Goal: Task Accomplishment & Management: Complete application form

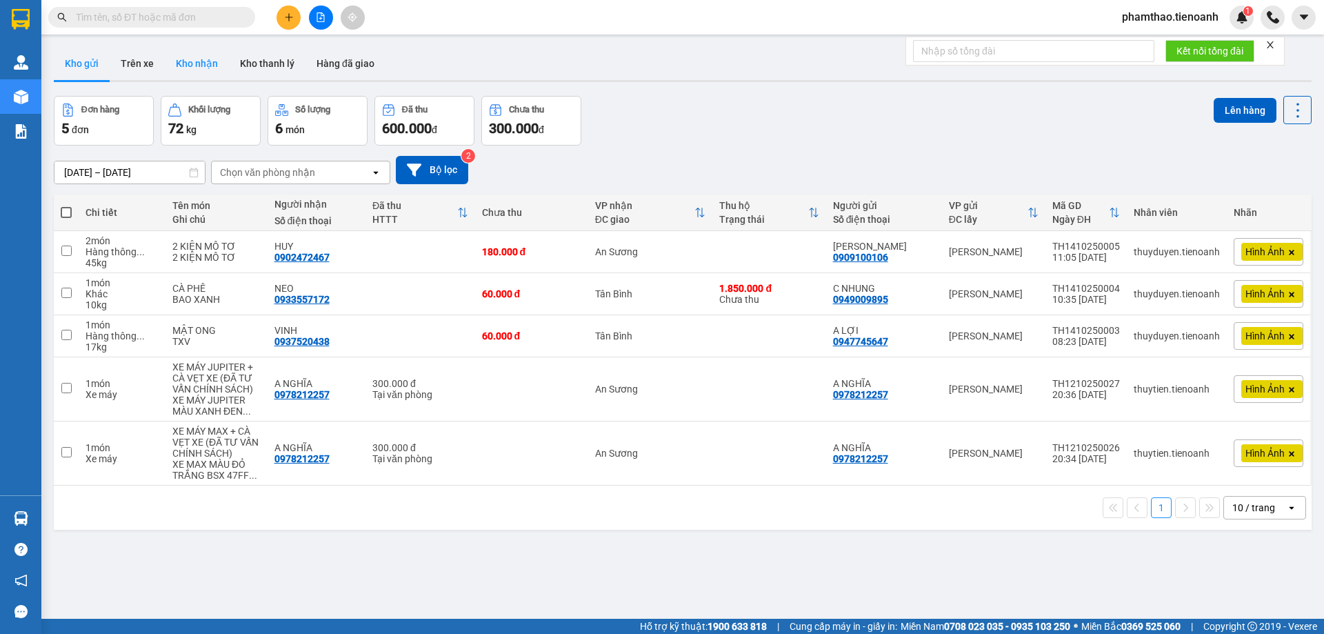
click at [177, 68] on button "Kho nhận" at bounding box center [197, 63] width 64 height 33
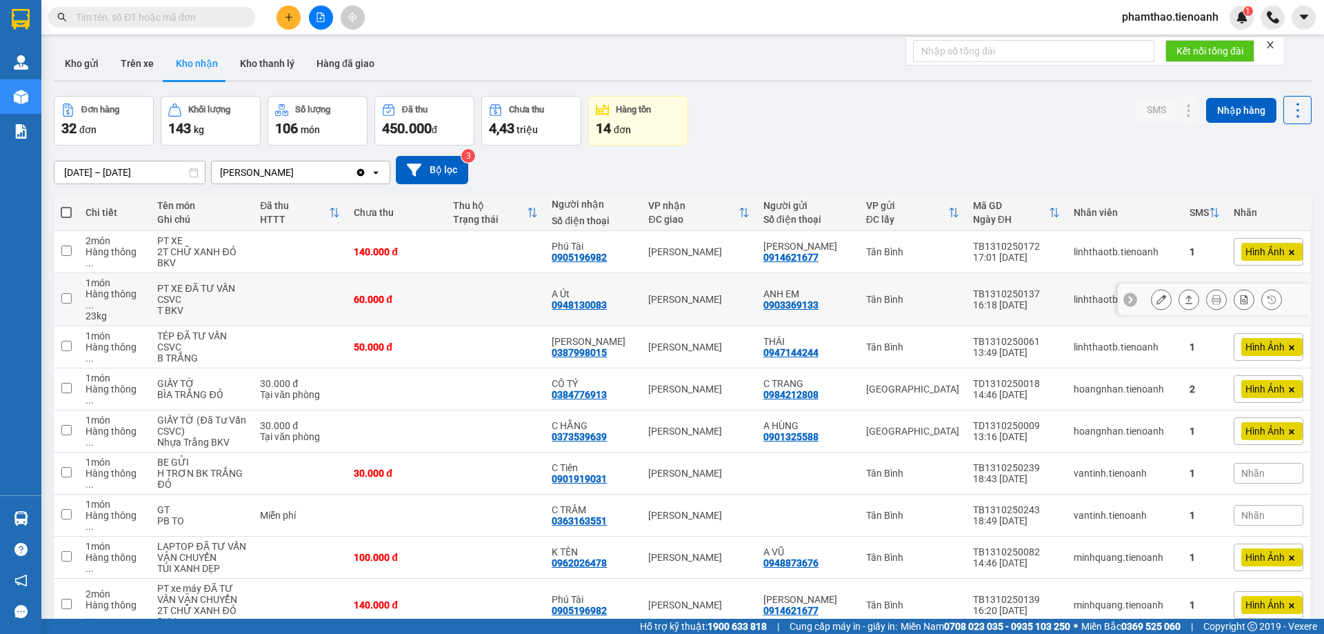
drag, startPoint x: 1156, startPoint y: 293, endPoint x: 1146, endPoint y: 293, distance: 9.7
click at [1155, 293] on button at bounding box center [1161, 300] width 19 height 24
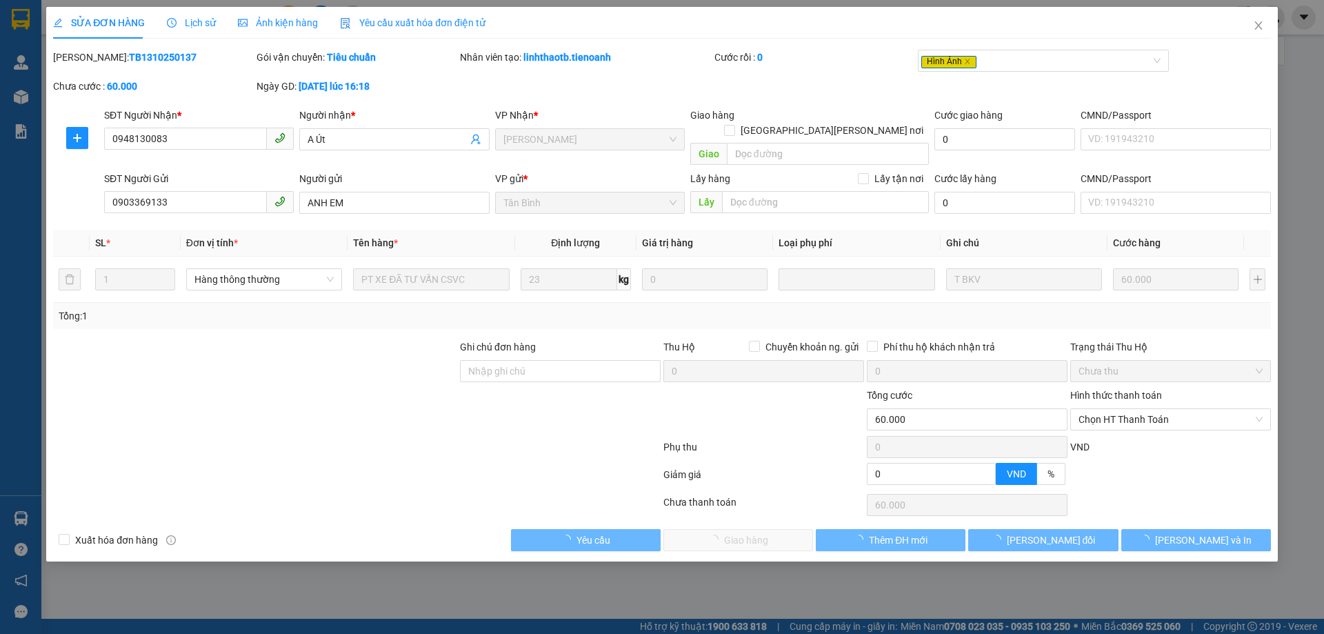
type input "0948130083"
type input "A Út"
type input "0903369133"
type input "ANH EM"
type input "0"
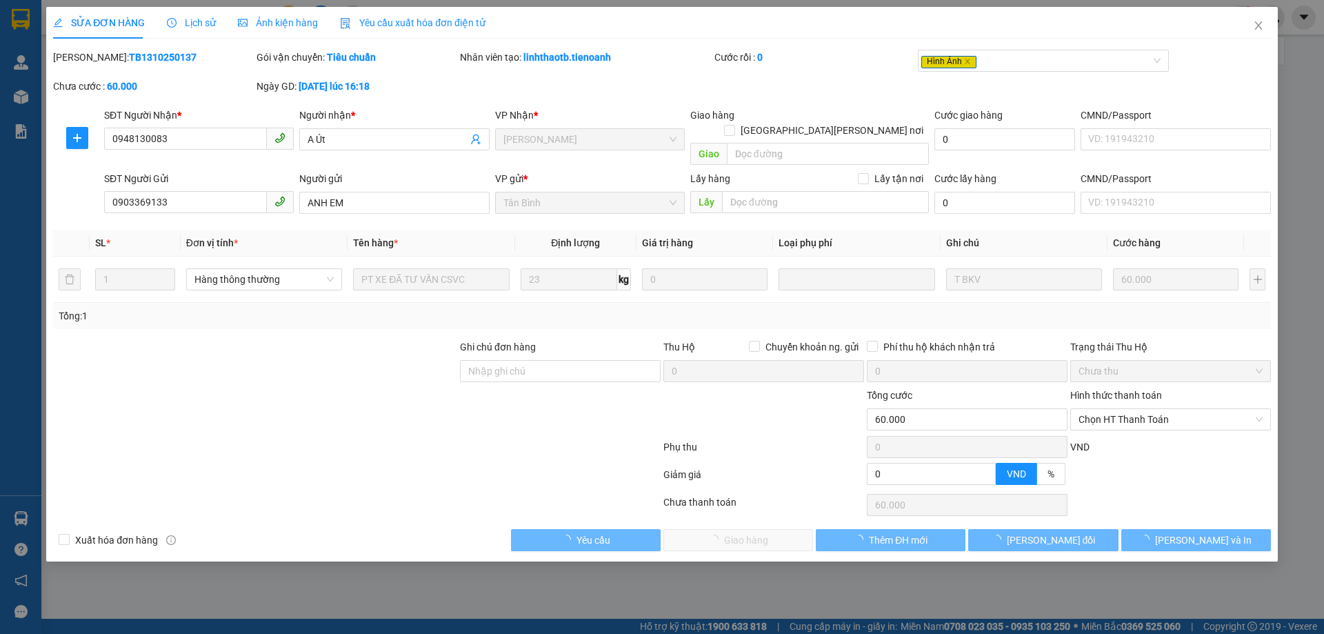
type input "60.000"
click at [1133, 409] on span "Chọn HT Thanh Toán" at bounding box center [1171, 419] width 184 height 21
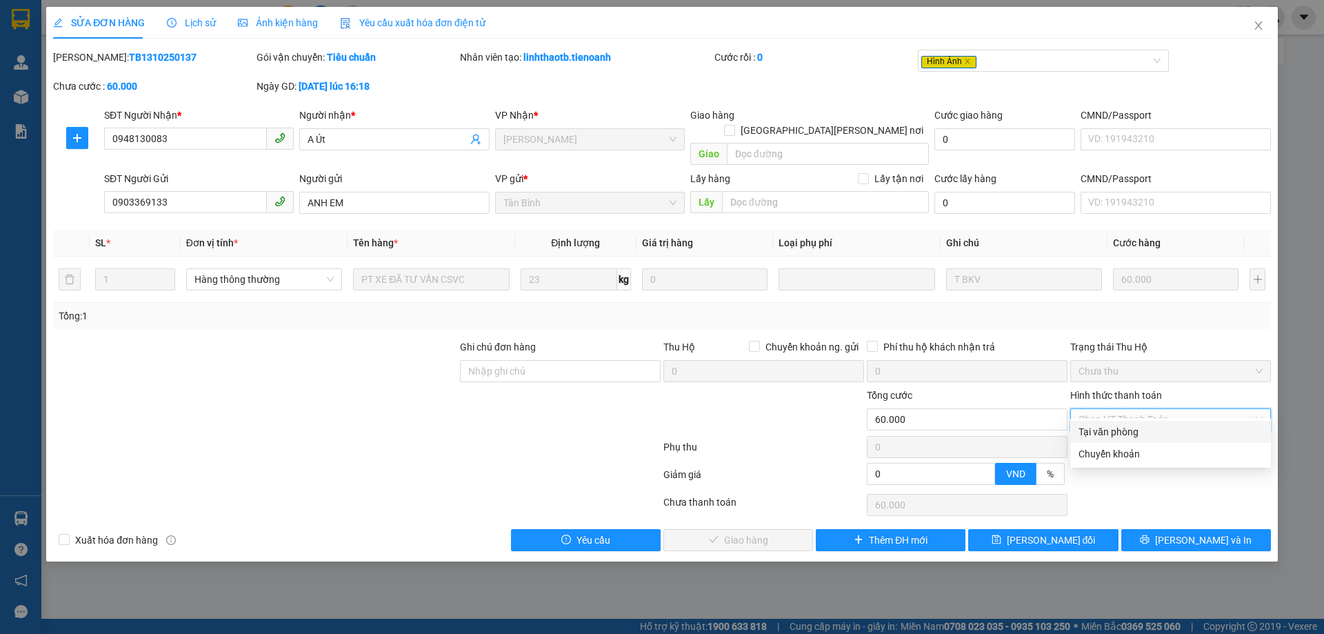
click at [1103, 437] on div "Tại văn phòng" at bounding box center [1171, 431] width 184 height 15
type input "0"
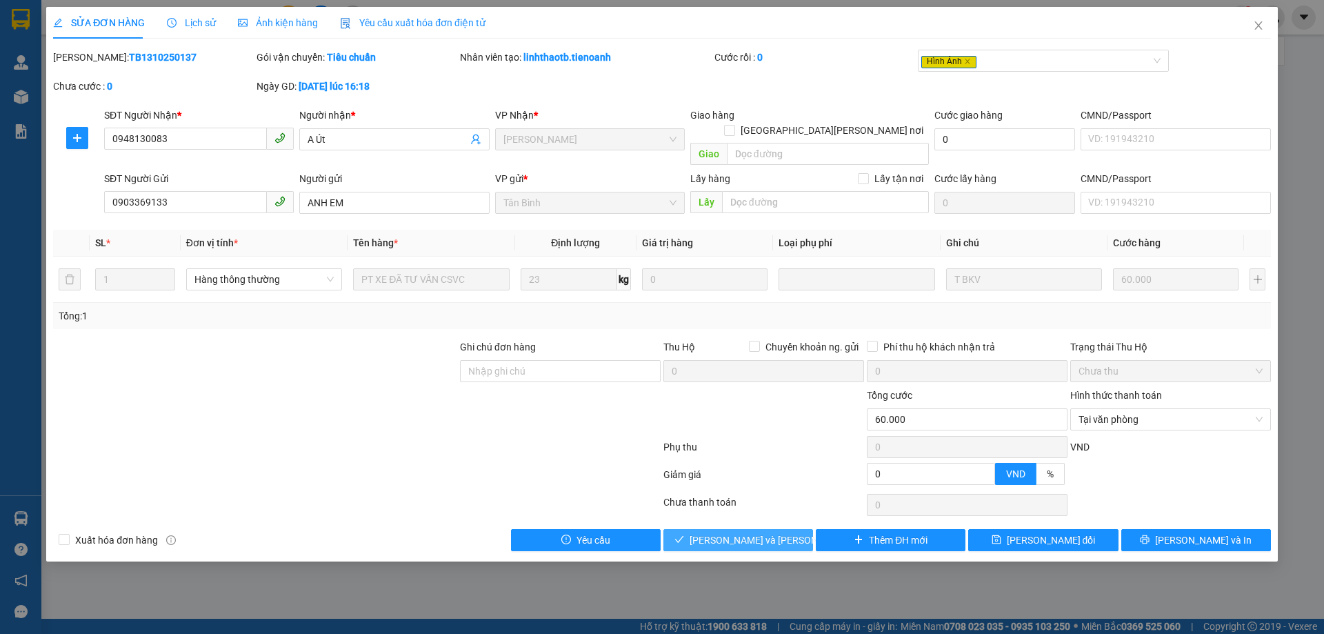
click at [775, 529] on button "[PERSON_NAME] và [PERSON_NAME] hàng" at bounding box center [739, 540] width 150 height 22
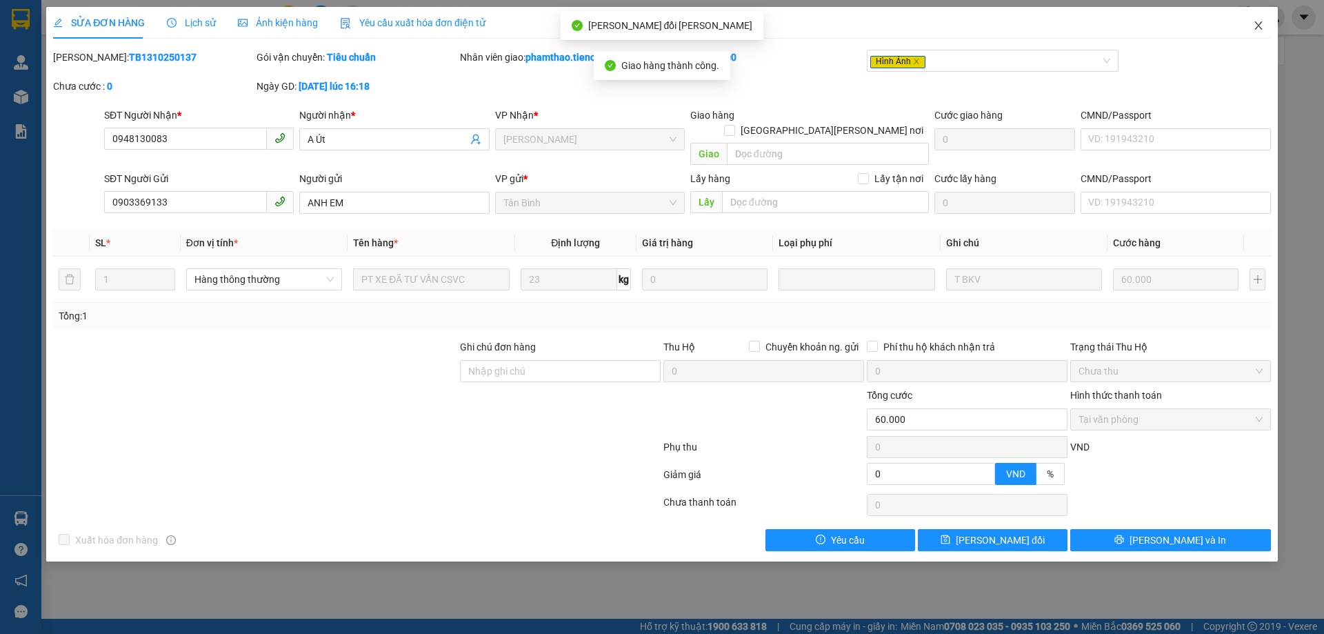
click at [1258, 28] on icon "close" at bounding box center [1259, 25] width 8 height 8
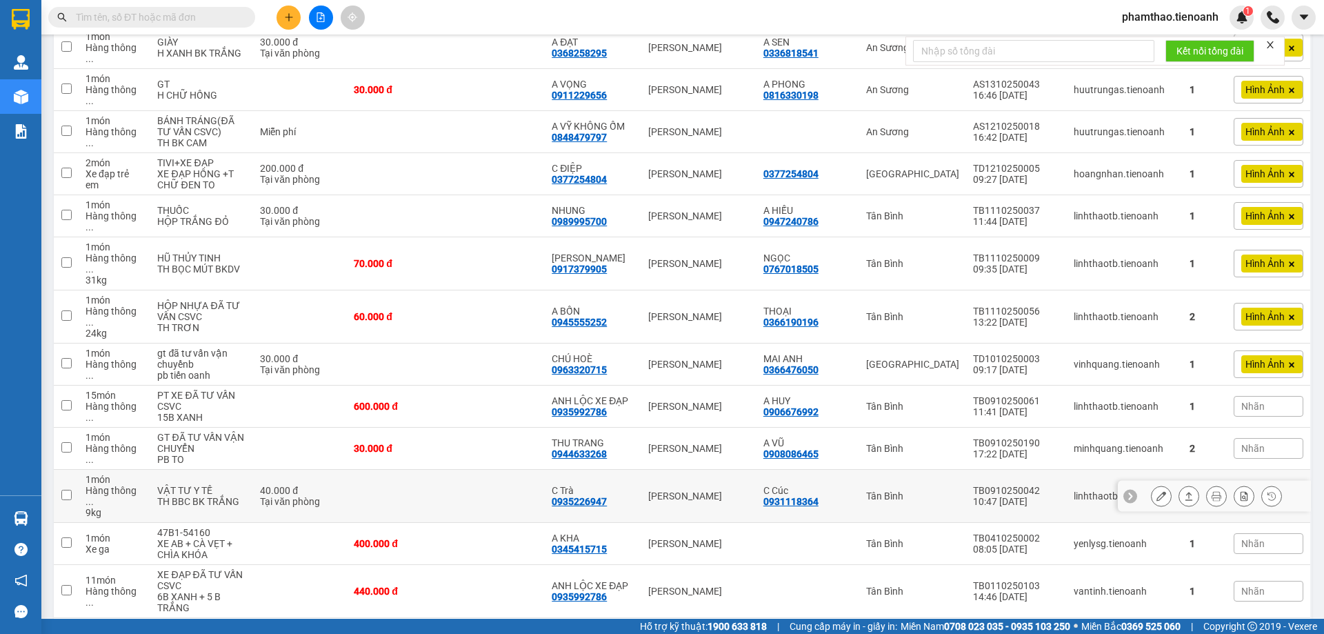
scroll to position [1023, 0]
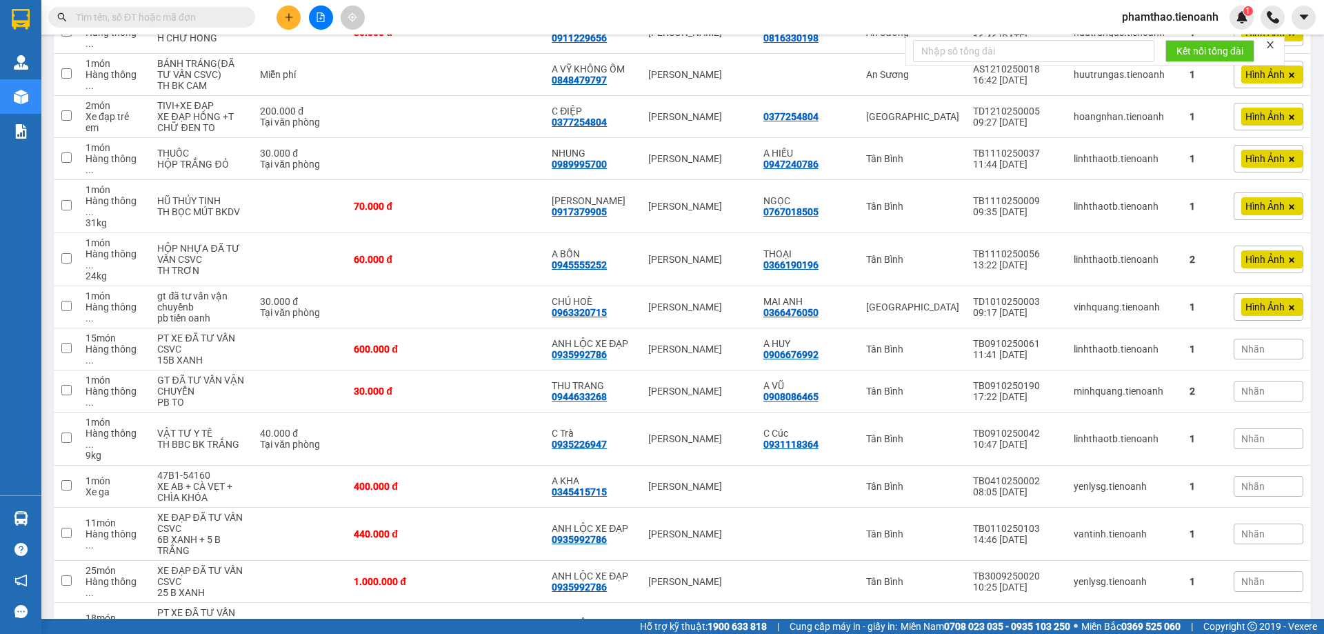
click at [210, 21] on input "text" at bounding box center [157, 17] width 163 height 15
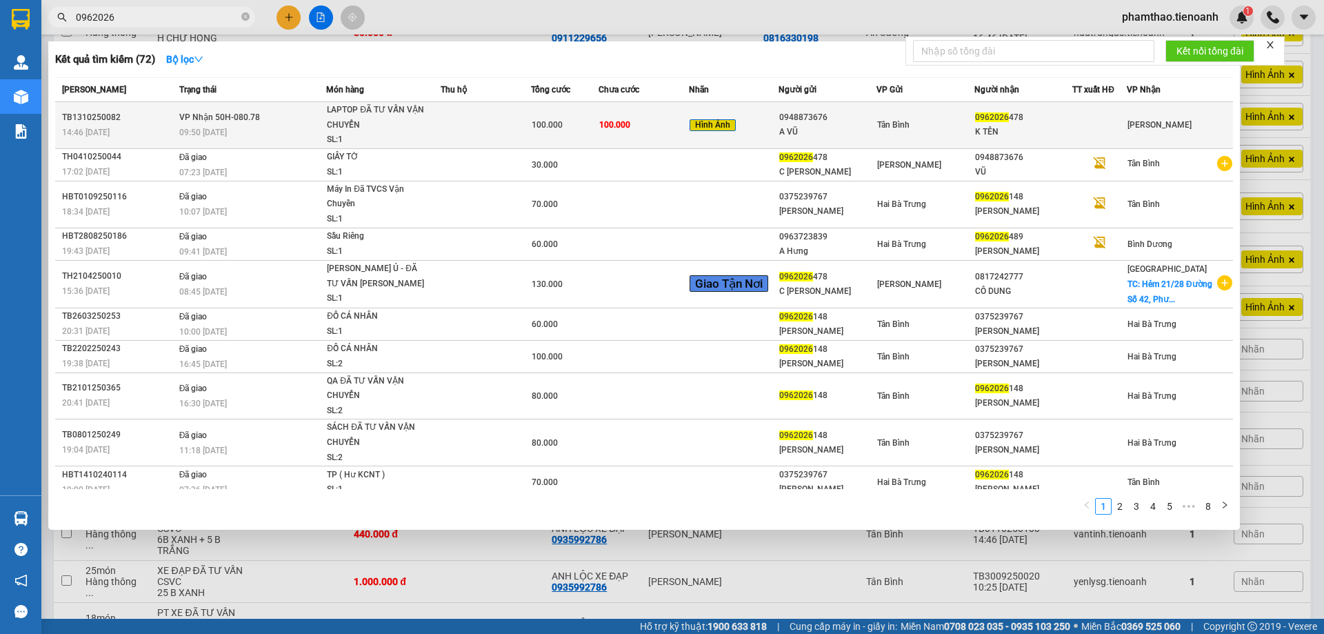
type input "0962026"
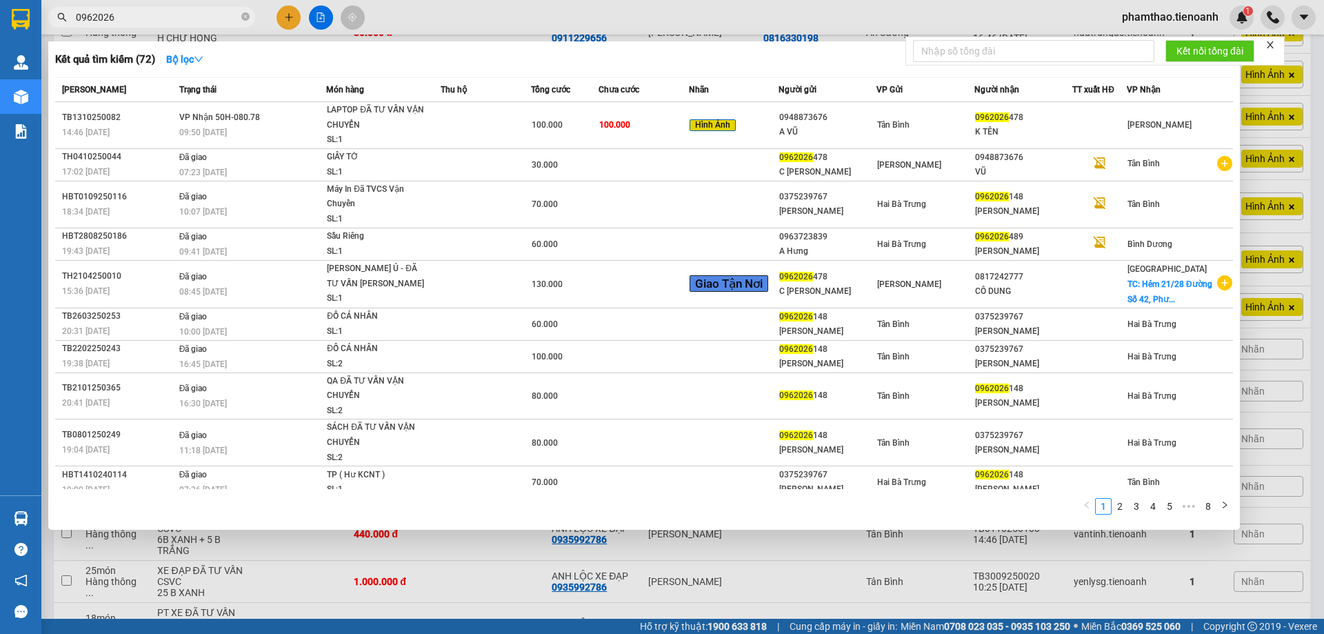
click at [466, 130] on td at bounding box center [486, 125] width 90 height 47
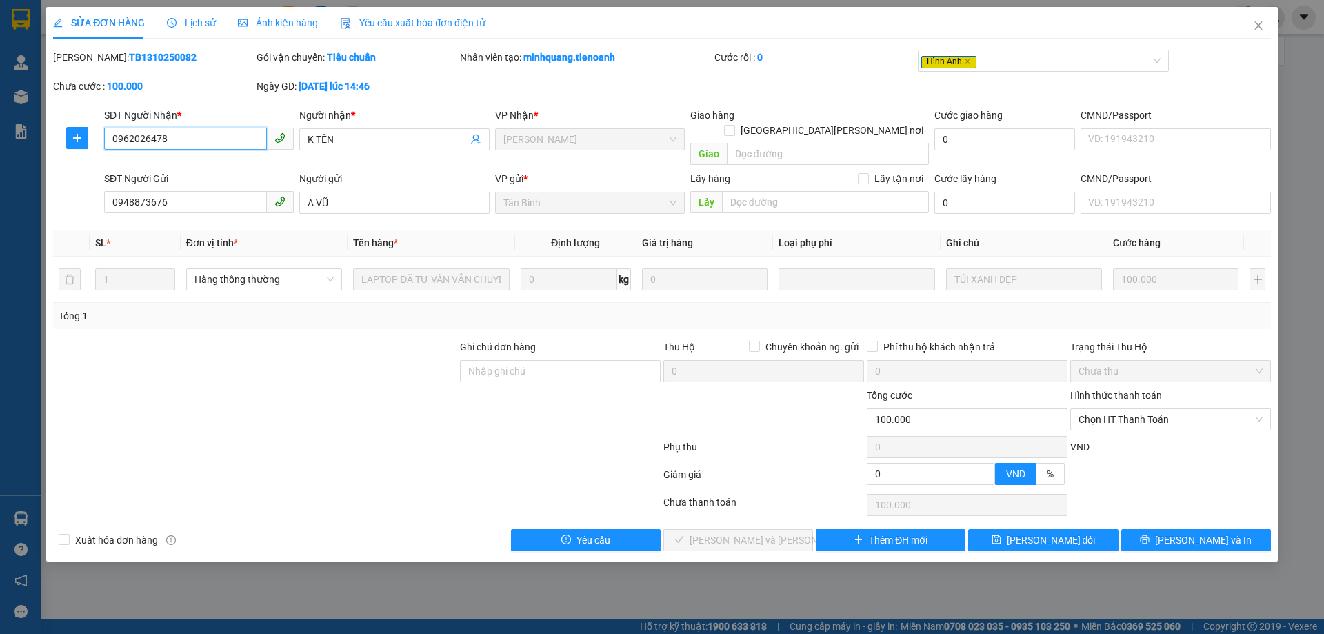
type input "0962026478"
type input "K TÊN"
type input "0948873676"
type input "A VŨ"
type input "0"
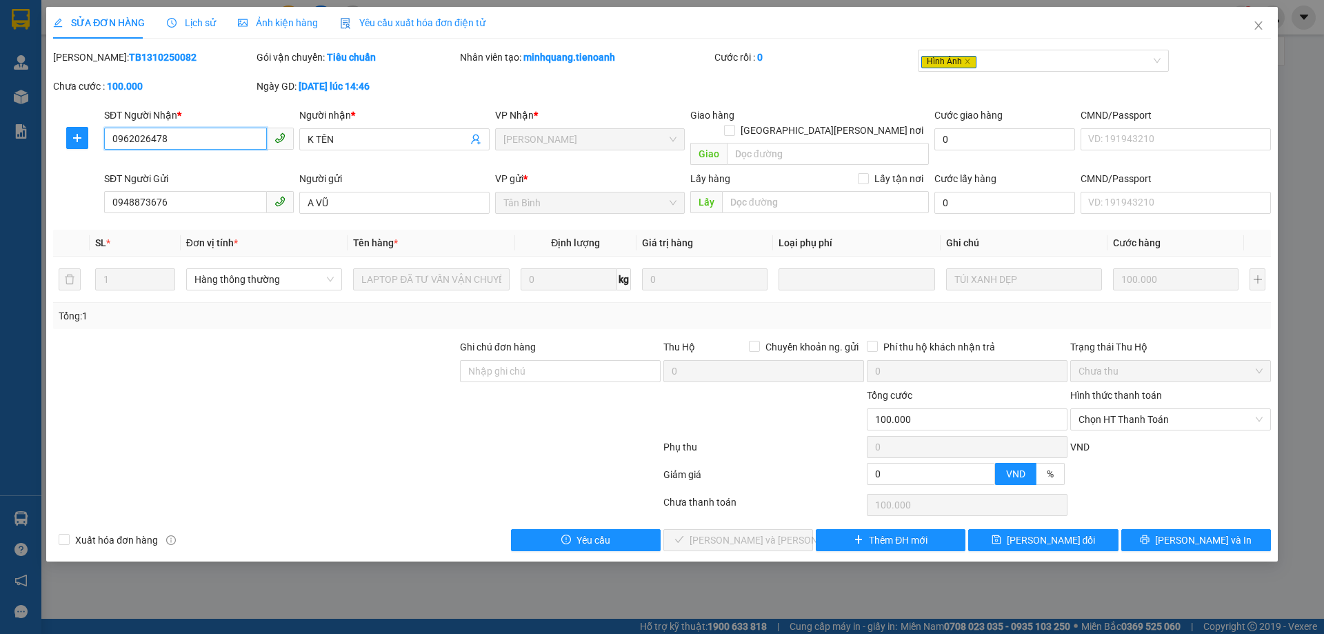
type input "100.000"
click at [1153, 409] on span "Chọn HT Thanh Toán" at bounding box center [1171, 419] width 184 height 21
type input "09620264783"
click at [1135, 424] on div "Tại văn phòng" at bounding box center [1170, 432] width 201 height 22
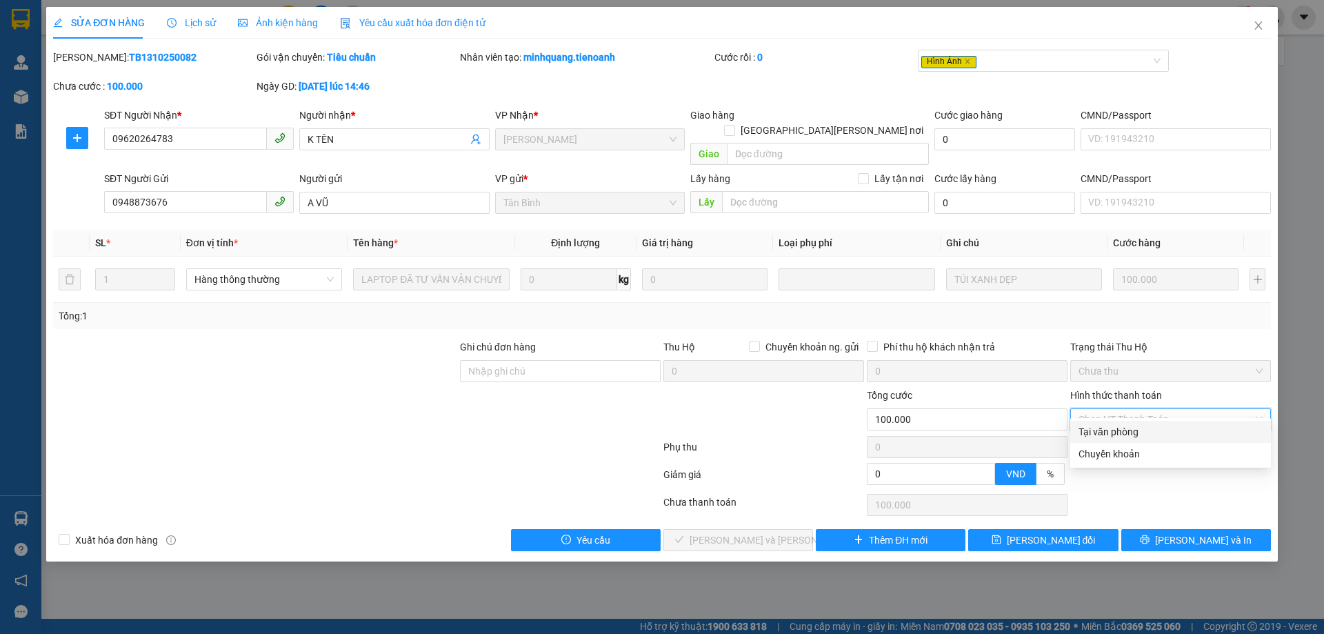
type input "0"
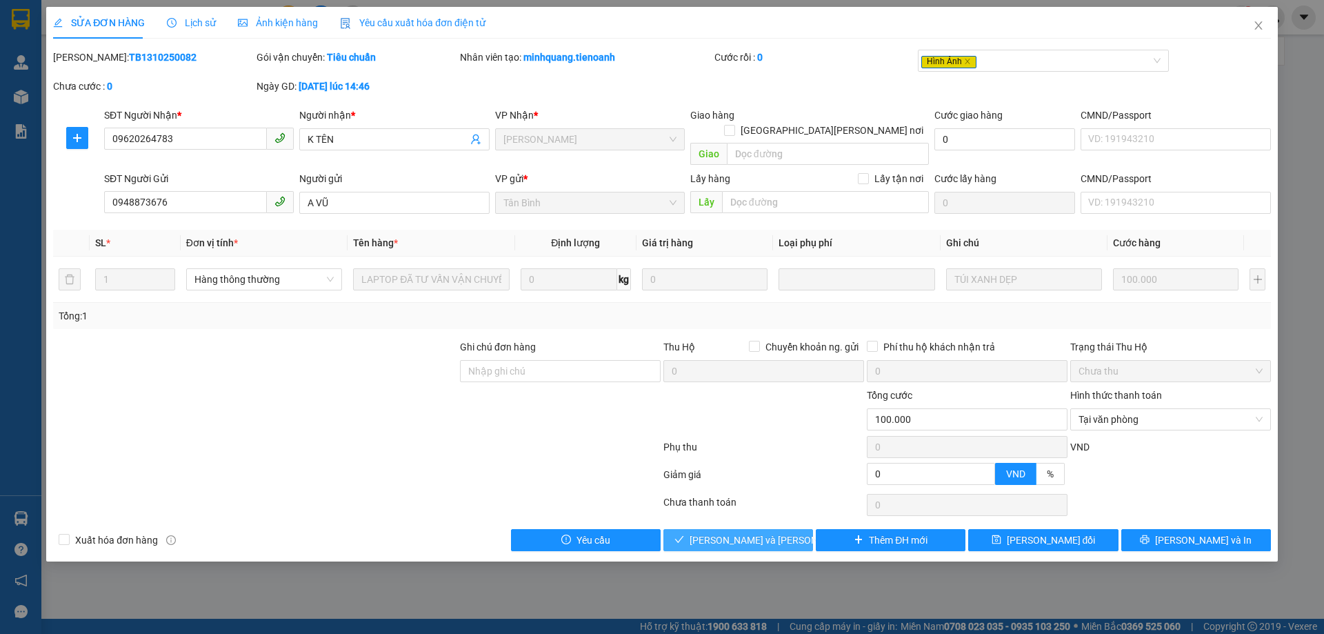
click at [724, 532] on span "[PERSON_NAME] và [PERSON_NAME] hàng" at bounding box center [783, 539] width 186 height 15
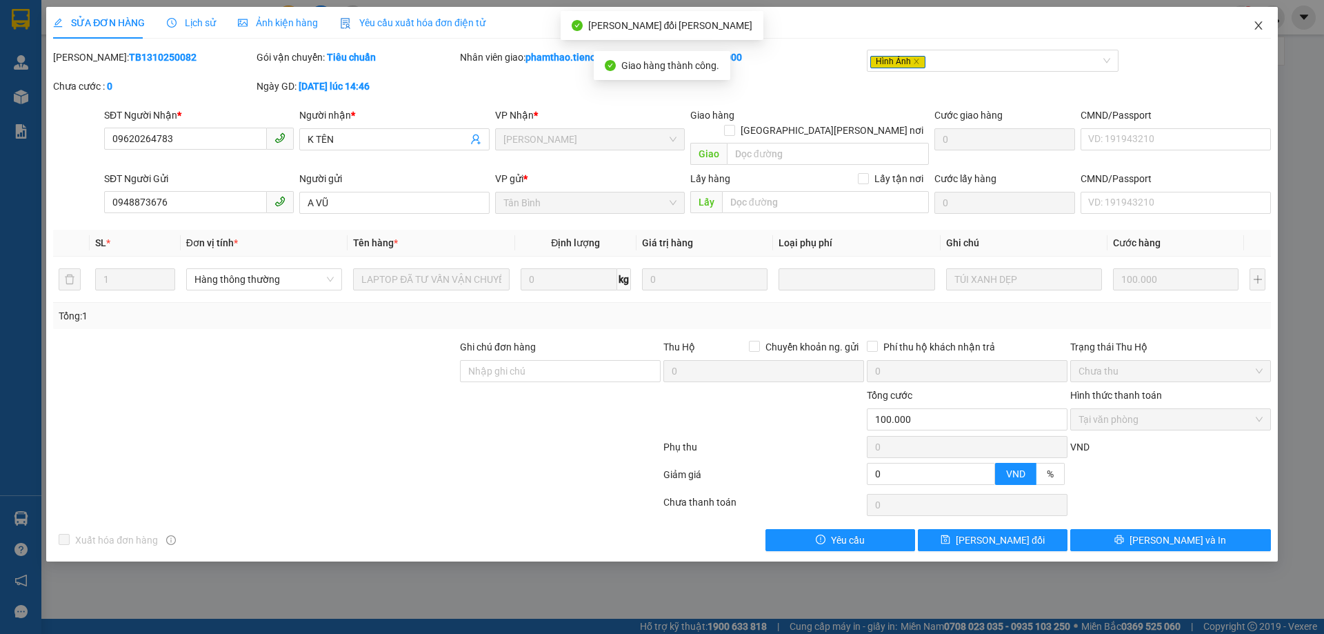
drag, startPoint x: 1271, startPoint y: 26, endPoint x: 495, endPoint y: 3, distance: 775.6
click at [1271, 26] on span "Close" at bounding box center [1258, 26] width 39 height 39
